Goal: Task Accomplishment & Management: Use online tool/utility

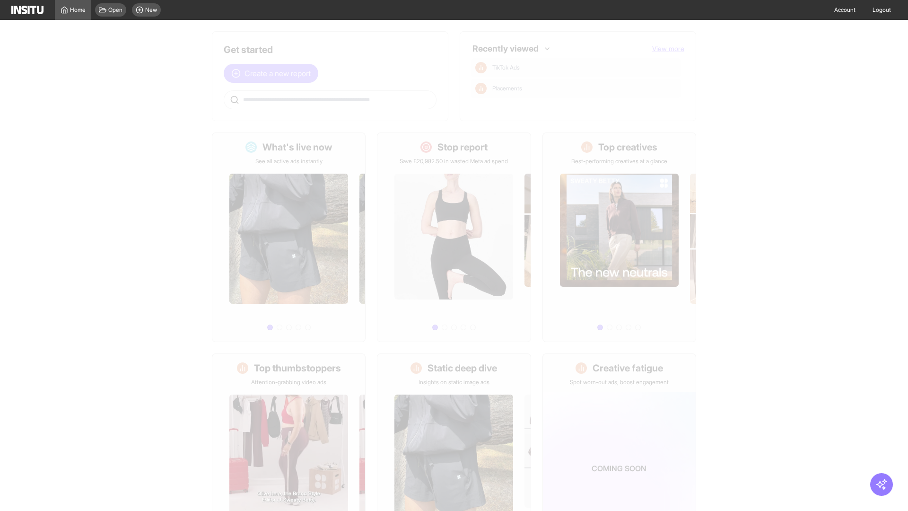
click at [273, 73] on span "Create a new report" at bounding box center [278, 73] width 66 height 11
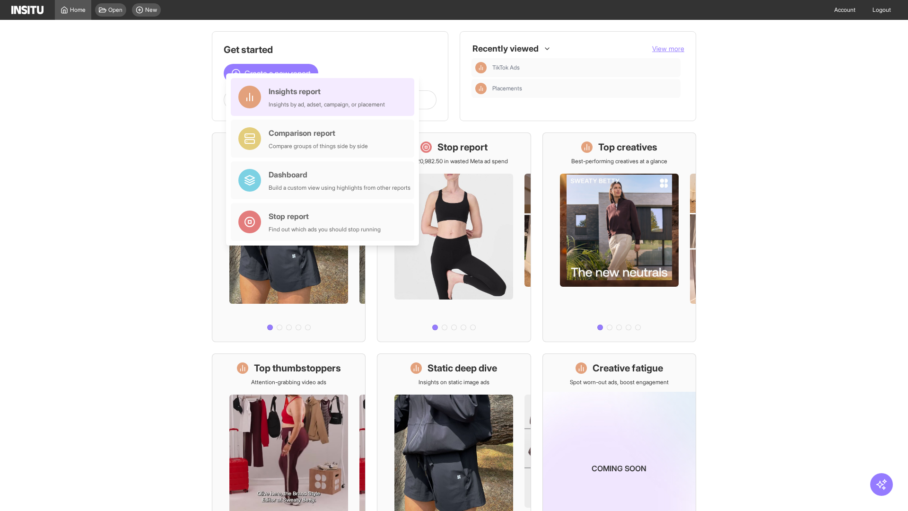
click at [325, 97] on div "Insights report Insights by ad, adset, campaign, or placement" at bounding box center [327, 97] width 116 height 23
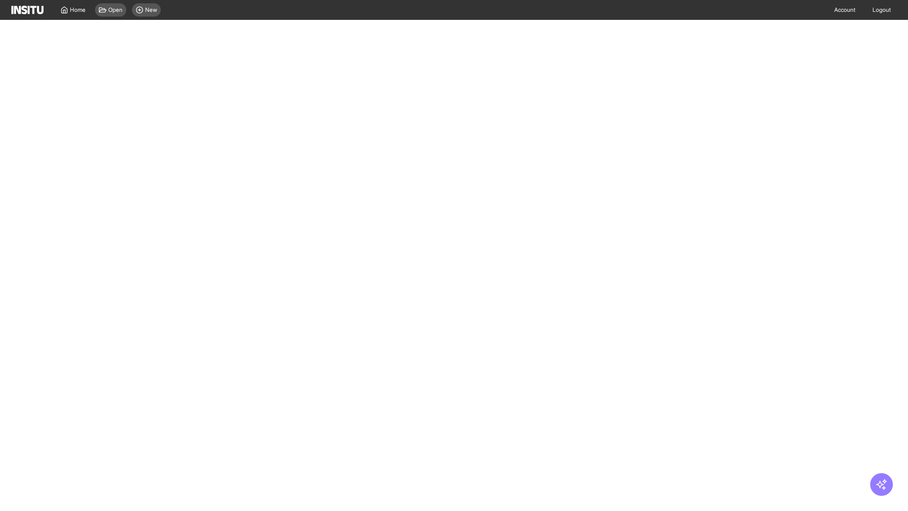
select select "**"
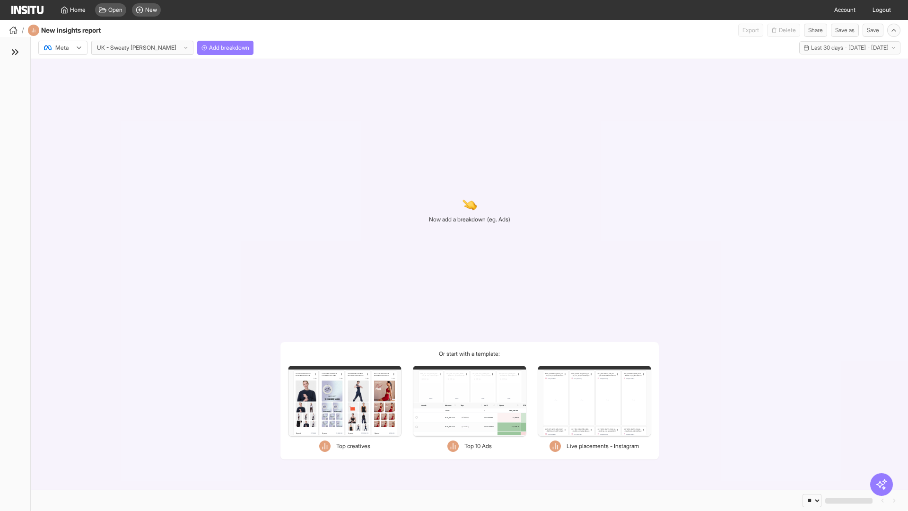
click at [63, 48] on div at bounding box center [56, 47] width 26 height 9
